Goal: Information Seeking & Learning: Check status

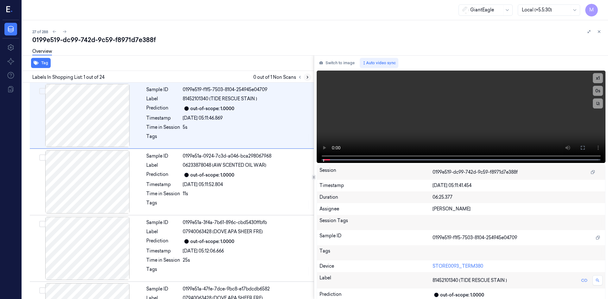
click at [307, 78] on icon at bounding box center [307, 77] width 4 height 4
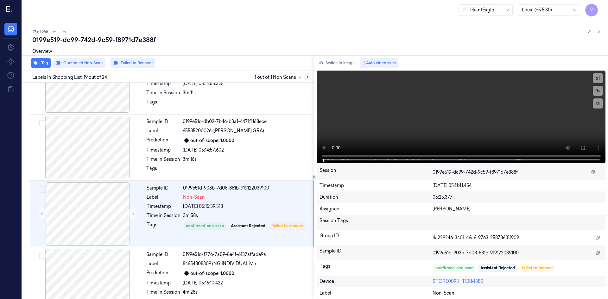
scroll to position [1122, 0]
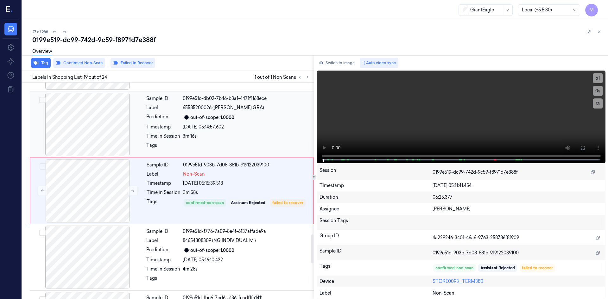
click at [104, 137] on div at bounding box center [87, 124] width 113 height 63
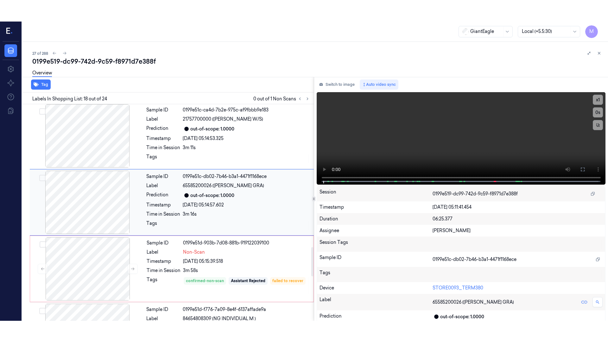
scroll to position [1055, 0]
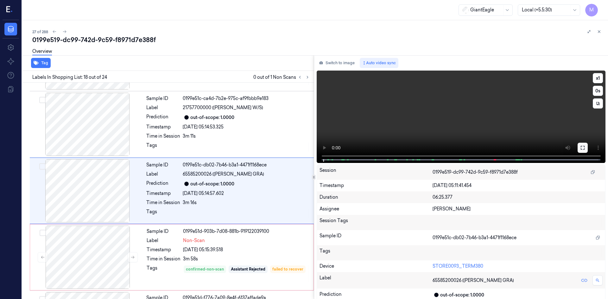
click at [582, 147] on icon at bounding box center [582, 147] width 5 height 5
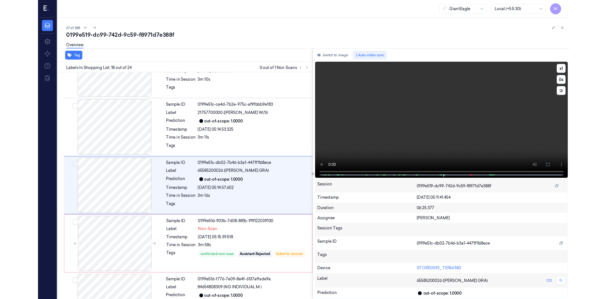
scroll to position [1034, 0]
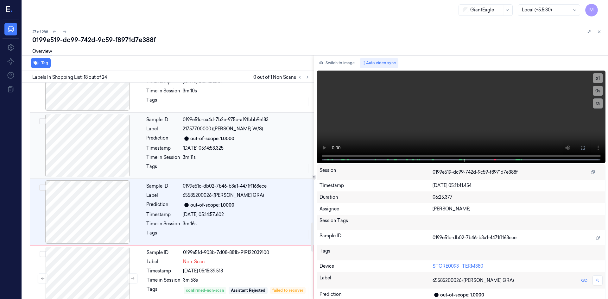
click at [328, 63] on button "Switch to image" at bounding box center [337, 63] width 41 height 10
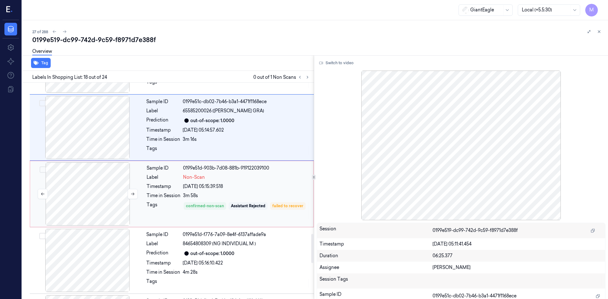
click at [109, 191] on div at bounding box center [87, 193] width 113 height 63
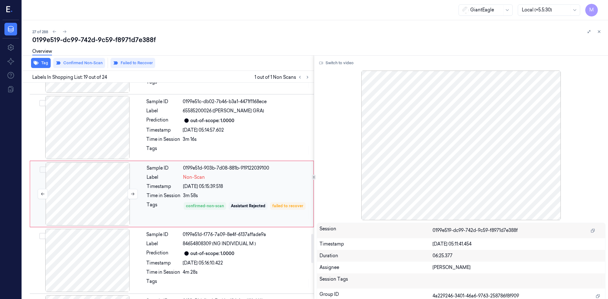
scroll to position [1122, 0]
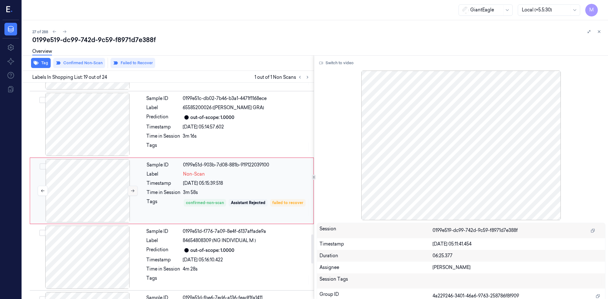
click at [132, 189] on icon at bounding box center [132, 191] width 4 height 4
click at [133, 189] on icon at bounding box center [132, 191] width 4 height 4
click at [106, 141] on div at bounding box center [87, 124] width 113 height 63
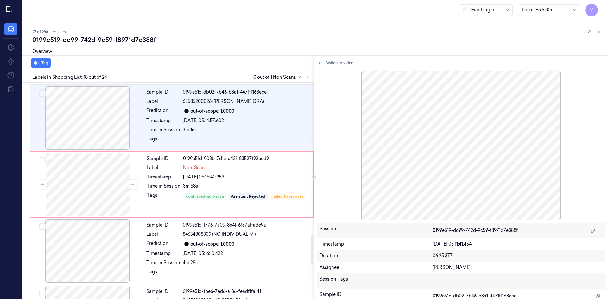
scroll to position [1097, 0]
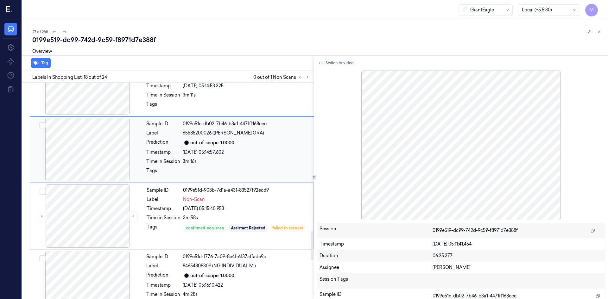
click at [109, 149] on div at bounding box center [87, 149] width 113 height 63
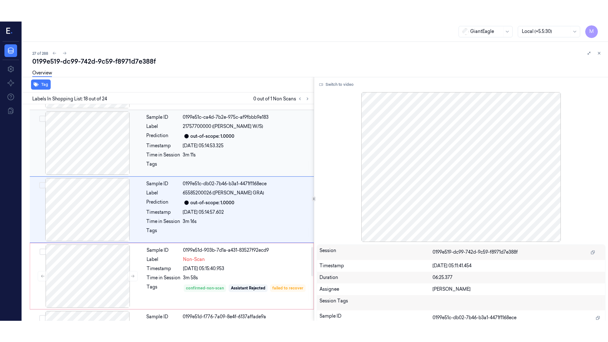
scroll to position [1055, 0]
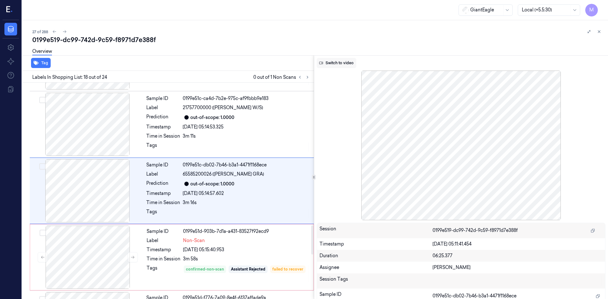
click at [334, 66] on button "Switch to video" at bounding box center [337, 63] width 40 height 10
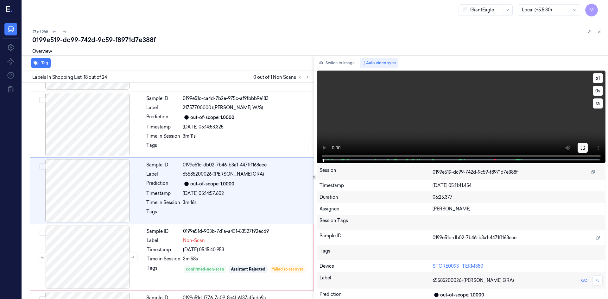
click at [580, 148] on icon at bounding box center [582, 147] width 5 height 5
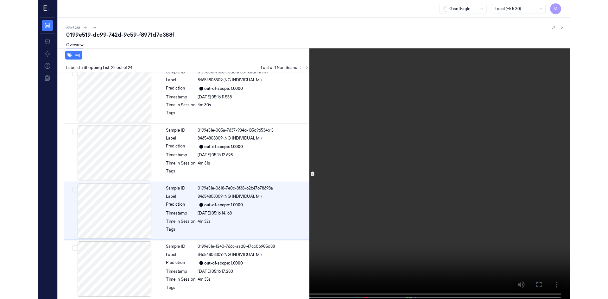
scroll to position [1339, 0]
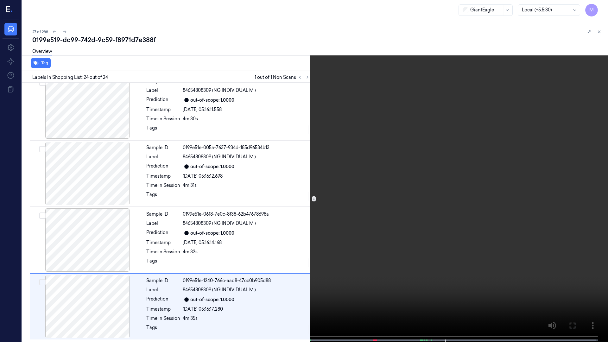
click at [0, 0] on icon at bounding box center [0, 0] width 0 height 0
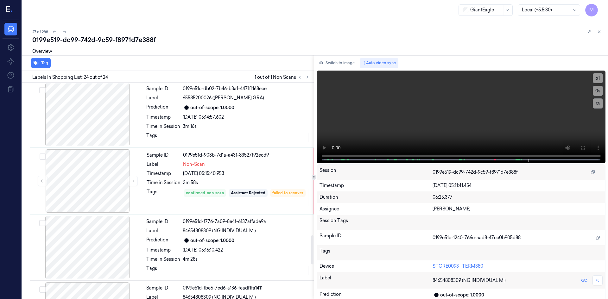
scroll to position [1128, 0]
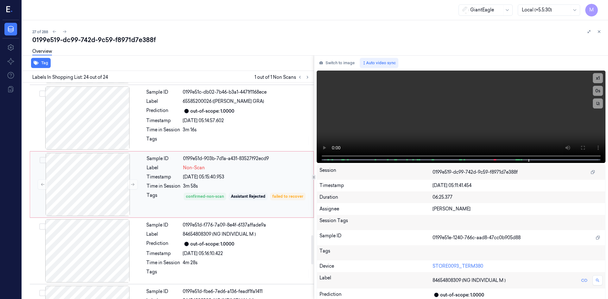
click at [243, 167] on div "Non-Scan" at bounding box center [246, 168] width 127 height 7
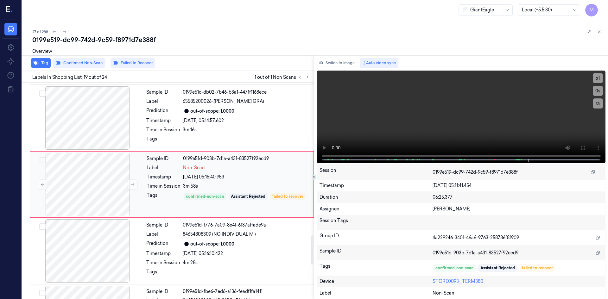
scroll to position [1122, 0]
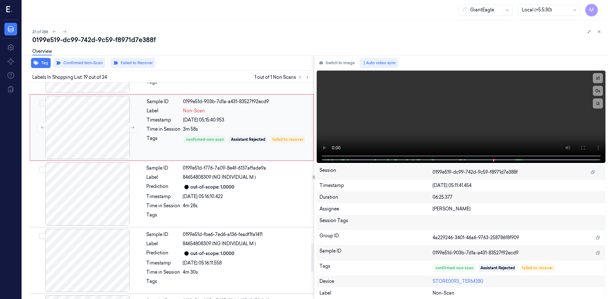
click at [243, 181] on div "Sample ID 0199e51d-f776-7a09-8e4f-6137affade9a Label 84654808309 (NG INDIVIDUAL…" at bounding box center [228, 193] width 169 height 63
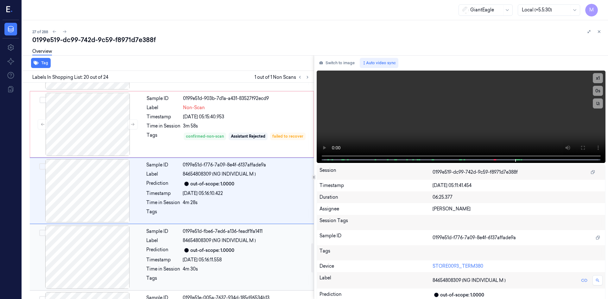
click at [237, 250] on div "out-of-scope: 1.0000" at bounding box center [246, 251] width 127 height 8
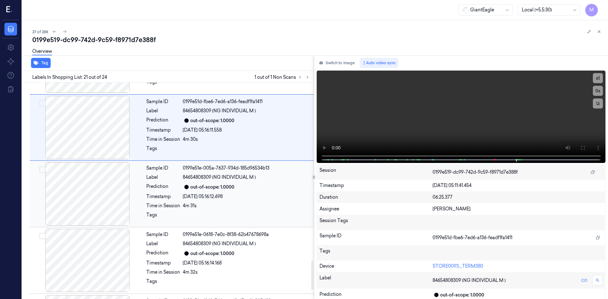
click at [257, 198] on div "[DATE] 05:16:12.698" at bounding box center [246, 197] width 127 height 7
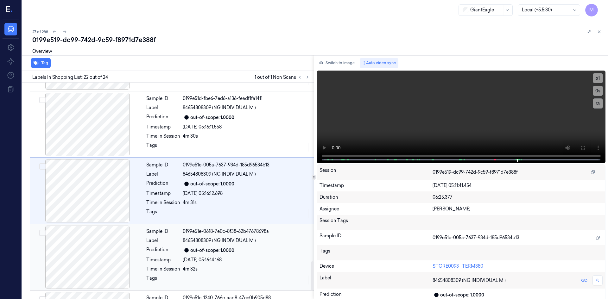
click at [233, 255] on div "Sample ID 0199e51e-0618-7e0c-8f38-62b47678698a Label 84654808309 (NG INDIVIDUAL…" at bounding box center [228, 257] width 169 height 63
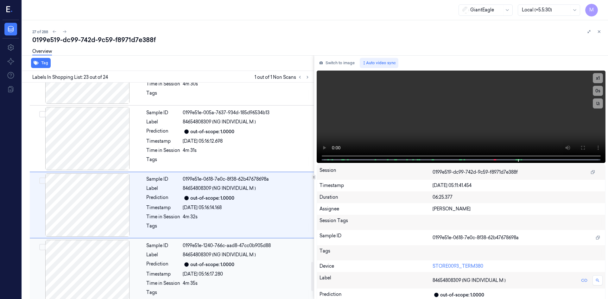
scroll to position [1382, 0]
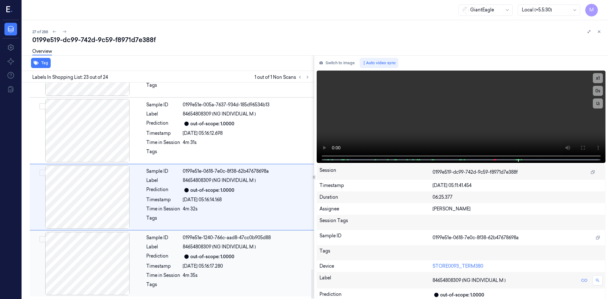
click at [259, 244] on div "Sample ID 0199e51e-1240-766c-aad8-47cc0b905d88 Label 84654808309 (NG INDIVIDUAL…" at bounding box center [228, 263] width 169 height 63
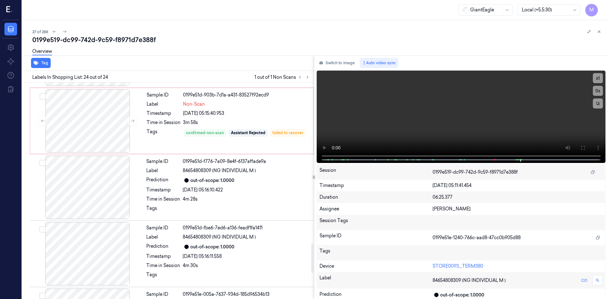
scroll to position [1192, 0]
click at [267, 196] on div "Sample ID 0199e51d-f776-7a09-8e4f-6137affade9a Label 84654808309 (NG INDIVIDUAL…" at bounding box center [228, 187] width 169 height 63
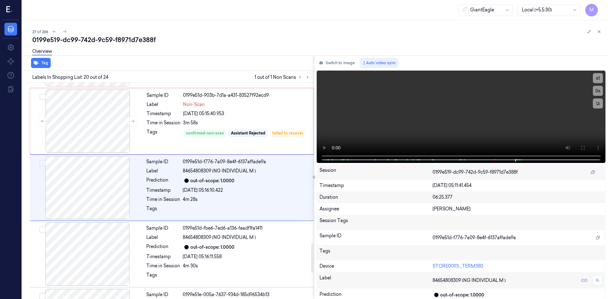
scroll to position [1188, 0]
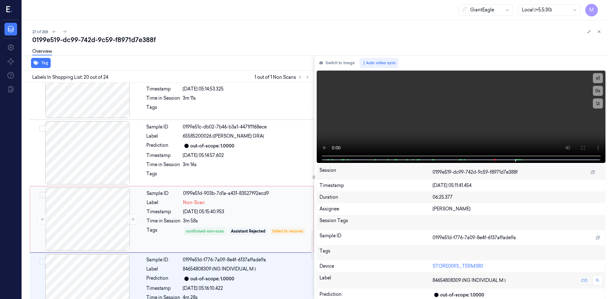
click at [242, 207] on div "Sample ID 0199e51d-903b-7d1a-a431-83527f92ecd9 Label Non-Scan Timestamp [DATE] …" at bounding box center [228, 219] width 168 height 63
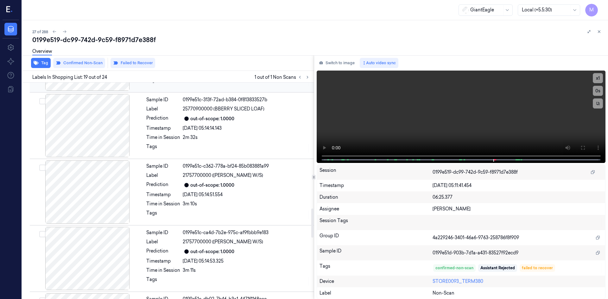
scroll to position [932, 0]
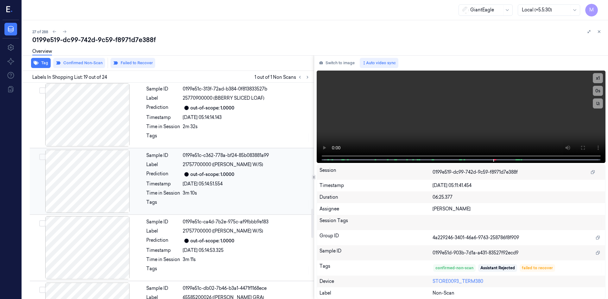
click at [183, 178] on div "out-of-scope: 1.0000" at bounding box center [246, 175] width 127 height 8
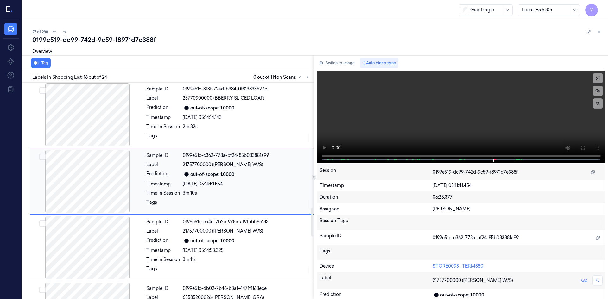
scroll to position [922, 0]
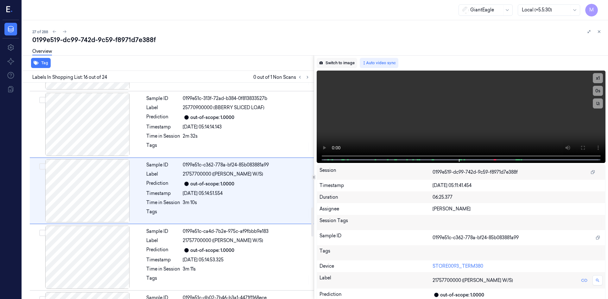
click at [339, 63] on button "Switch to image" at bounding box center [337, 63] width 41 height 10
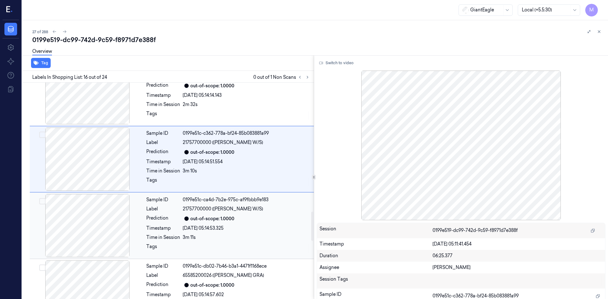
click at [210, 217] on div "out-of-scope: 1.0000" at bounding box center [212, 219] width 44 height 7
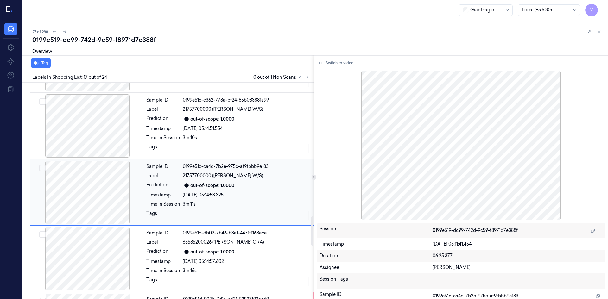
scroll to position [989, 0]
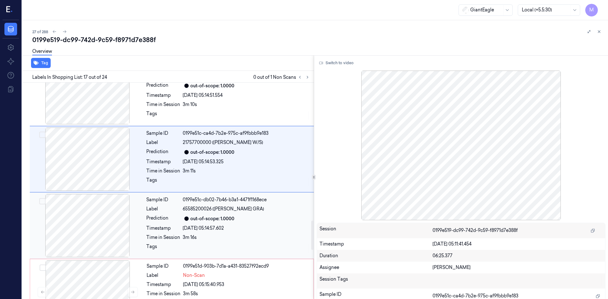
click at [211, 216] on div "out-of-scope: 1.0000" at bounding box center [212, 219] width 44 height 7
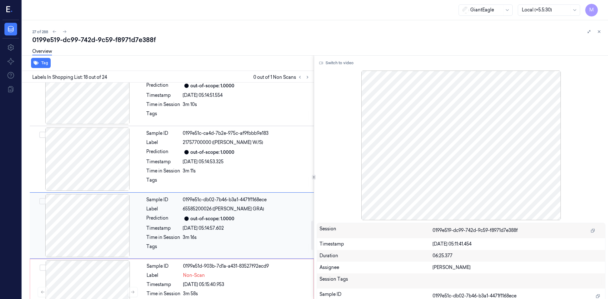
scroll to position [1055, 0]
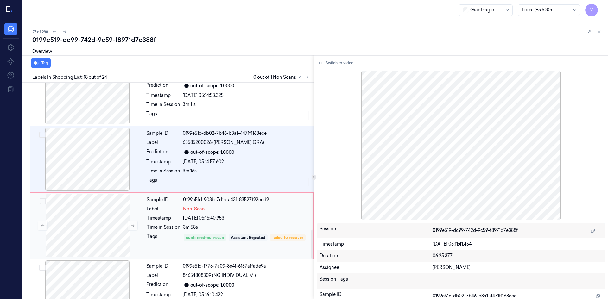
click at [221, 214] on div "Sample ID 0199e51d-903b-7d1a-a431-83527f92ecd9 Label Non-Scan Timestamp [DATE] …" at bounding box center [228, 225] width 168 height 63
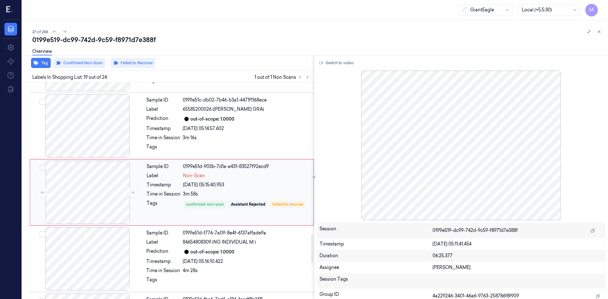
scroll to position [1122, 0]
